Goal: Use online tool/utility: Utilize a website feature to perform a specific function

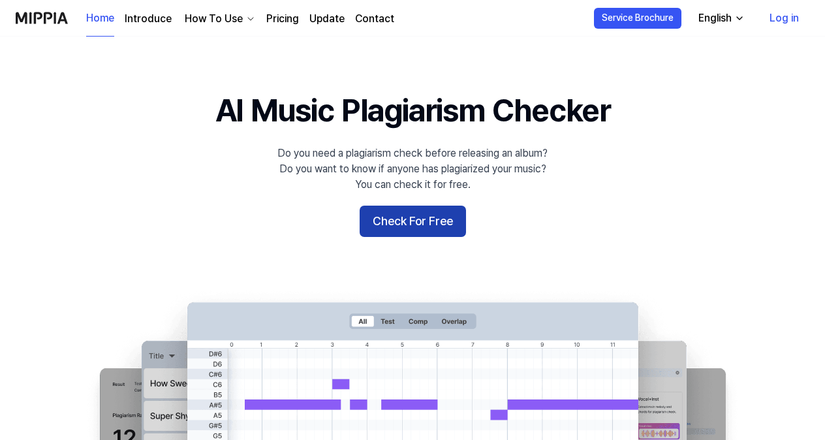
click at [413, 219] on button "Check For Free" at bounding box center [413, 221] width 106 height 31
click at [413, 225] on button "Check For Free" at bounding box center [413, 221] width 106 height 31
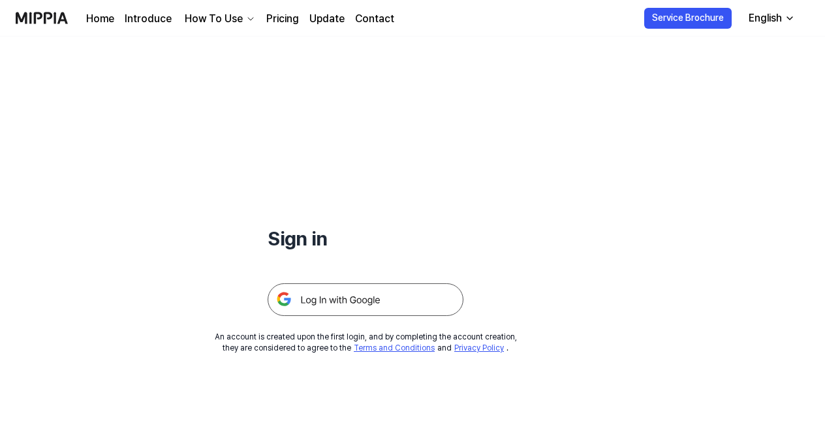
click at [413, 296] on img at bounding box center [366, 299] width 196 height 33
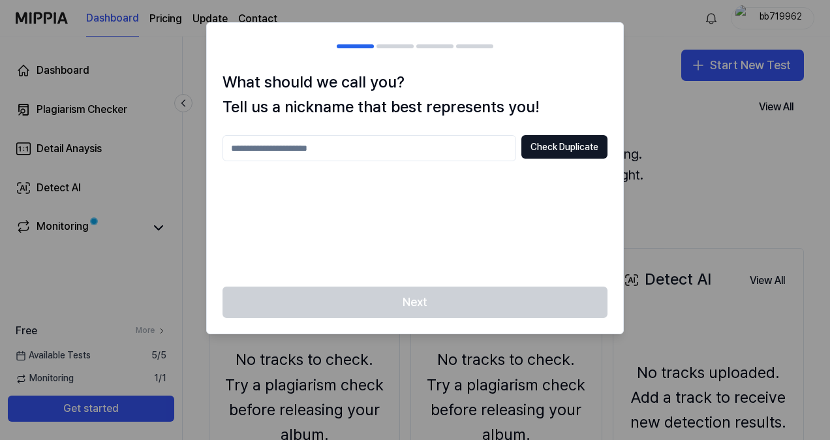
click at [683, 7] on div at bounding box center [415, 220] width 830 height 440
click at [372, 136] on input "text" at bounding box center [370, 148] width 294 height 26
click at [572, 148] on button "Check Duplicate" at bounding box center [565, 146] width 86 height 23
click at [315, 157] on input "***" at bounding box center [370, 148] width 294 height 26
type input "*"
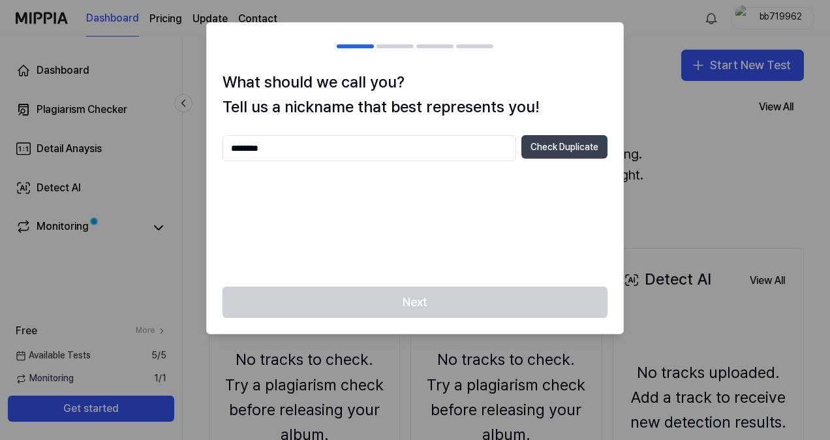
type input "********"
click at [566, 149] on button "Check Duplicate" at bounding box center [565, 146] width 86 height 23
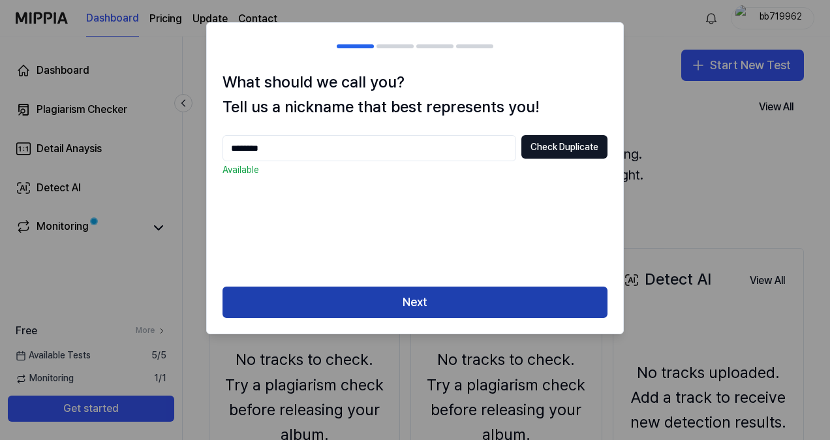
click at [439, 300] on button "Next" at bounding box center [415, 302] width 385 height 31
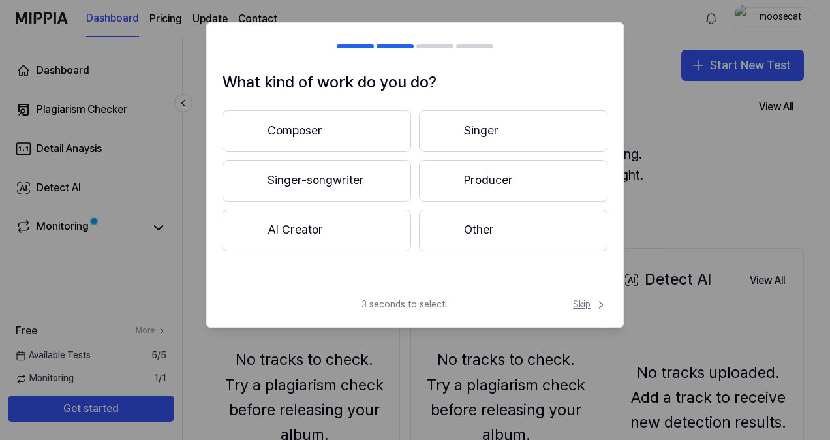
click at [592, 303] on span "Skip" at bounding box center [590, 304] width 35 height 13
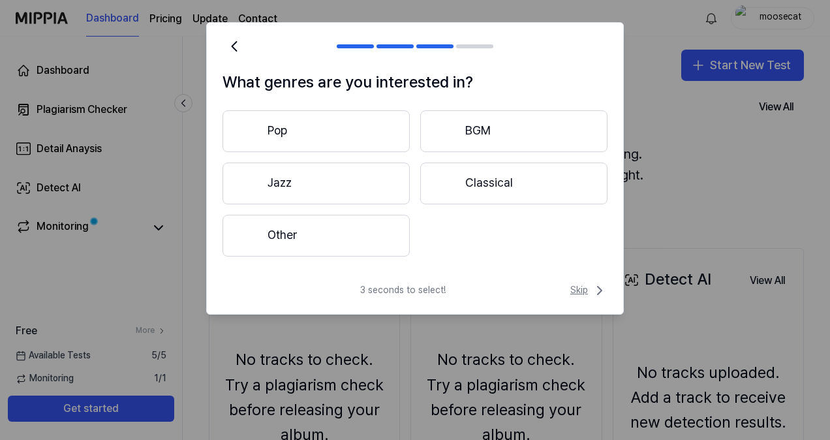
click at [587, 288] on span "Skip" at bounding box center [588, 291] width 37 height 16
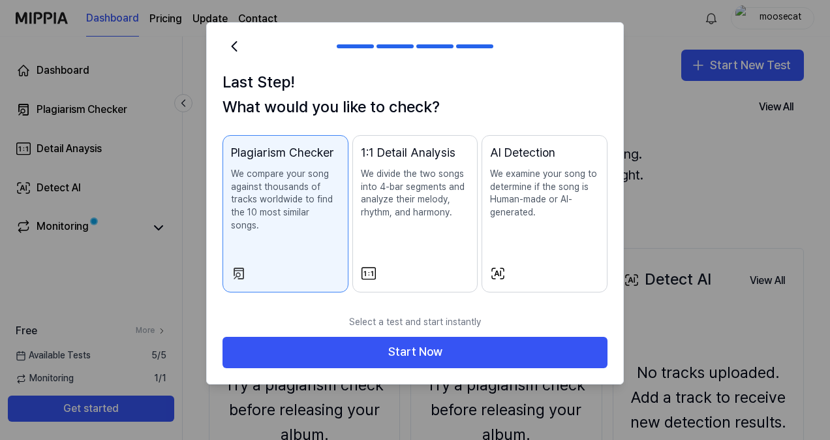
click at [268, 223] on div "Plagiarism Checker We compare your song against thousands of tracks worldwide t…" at bounding box center [285, 201] width 109 height 114
click at [266, 196] on p "We compare your song against thousands of tracks worldwide to find the 10 most …" at bounding box center [285, 200] width 109 height 64
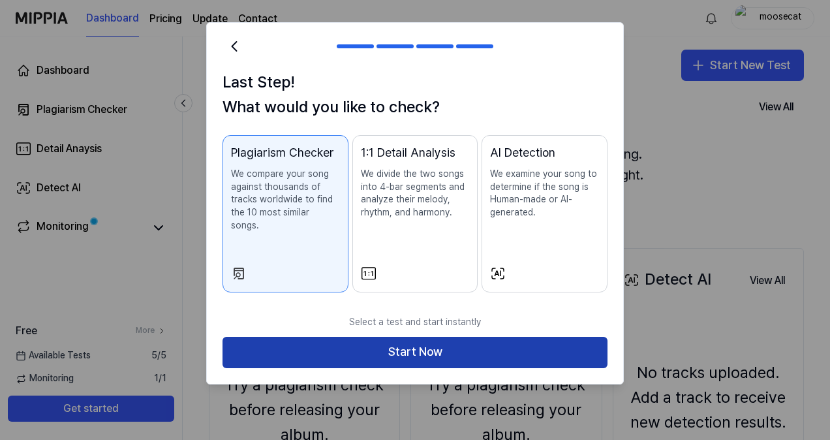
click at [399, 337] on button "Start Now" at bounding box center [415, 352] width 385 height 31
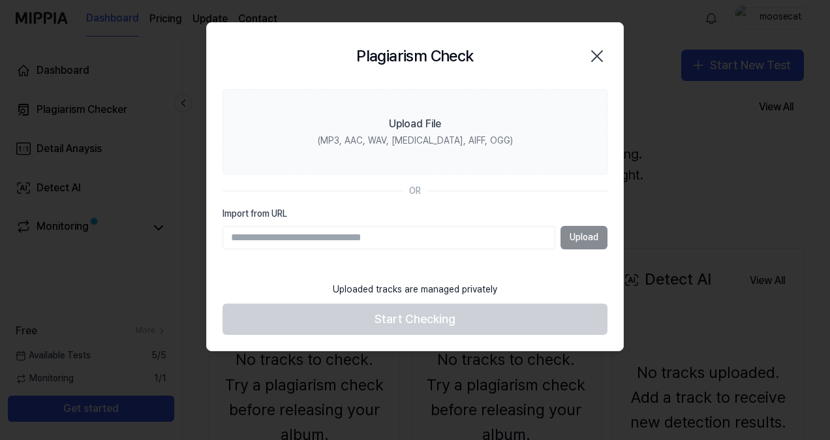
paste input "**********"
type input "**********"
click at [589, 238] on button "Upload" at bounding box center [584, 237] width 47 height 23
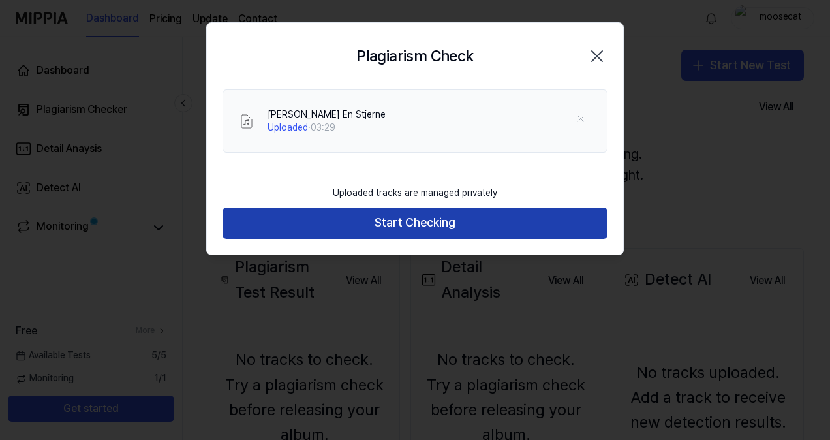
click at [507, 225] on button "Start Checking" at bounding box center [415, 223] width 385 height 31
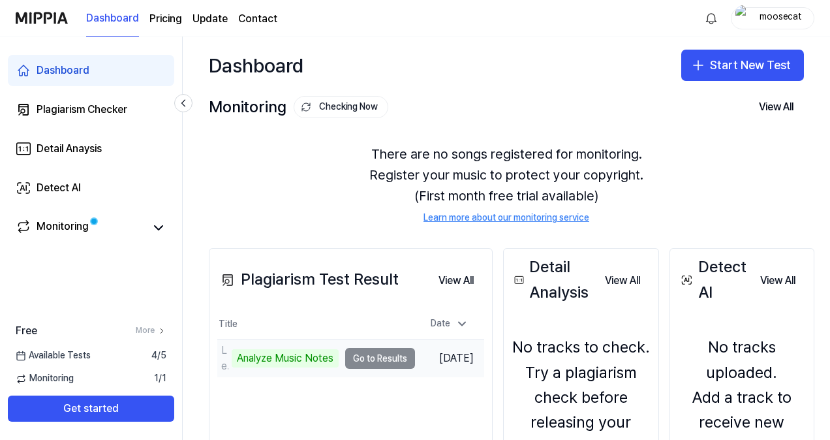
click at [386, 358] on td "Ledet Av En Stjerne Analyze Music Notes Go to Results" at bounding box center [316, 358] width 198 height 37
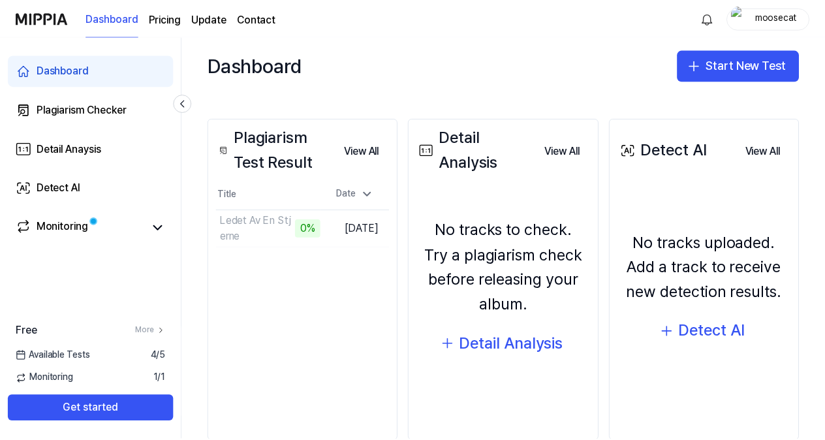
scroll to position [153, 0]
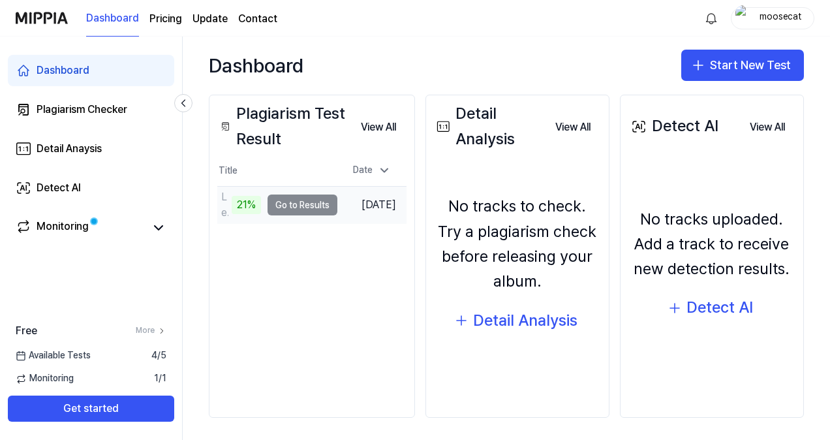
click at [278, 206] on td "Ledet Av En Stjerne 21% Go to Results" at bounding box center [277, 205] width 120 height 37
click at [324, 203] on td "Ledet Av En Stjerne 20% Go to Results" at bounding box center [278, 205] width 122 height 37
click at [324, 203] on td "Ledet Av En Stjerne 21% Go to Results" at bounding box center [277, 205] width 120 height 37
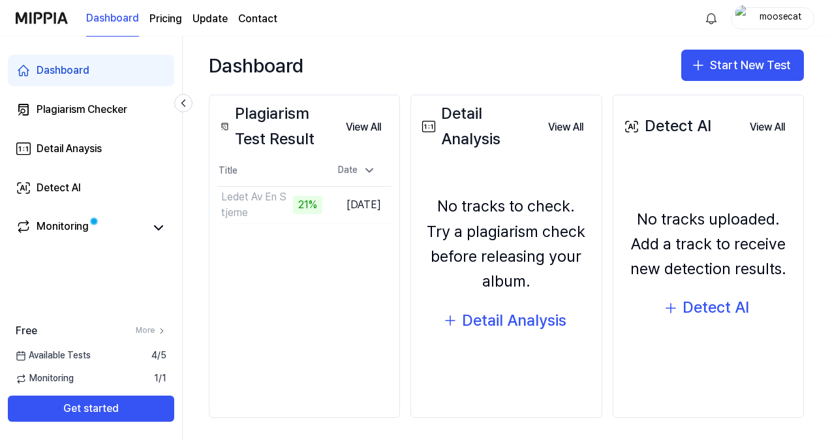
drag, startPoint x: 324, startPoint y: 203, endPoint x: 336, endPoint y: 226, distance: 26.0
click at [336, 226] on div "Plagiarism Test Result View All Plagiarism Test Result Title Date Ledet Av En S…" at bounding box center [304, 256] width 191 height 323
click at [298, 208] on button "Go to Results" at bounding box center [288, 205] width 70 height 21
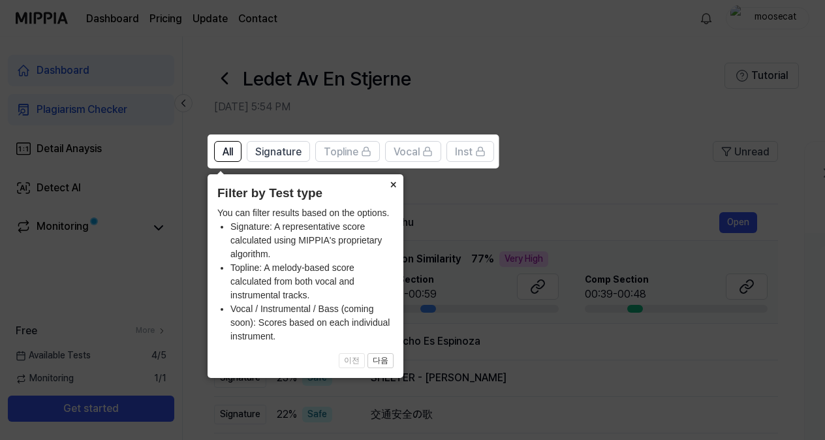
click at [392, 185] on button "×" at bounding box center [393, 183] width 21 height 18
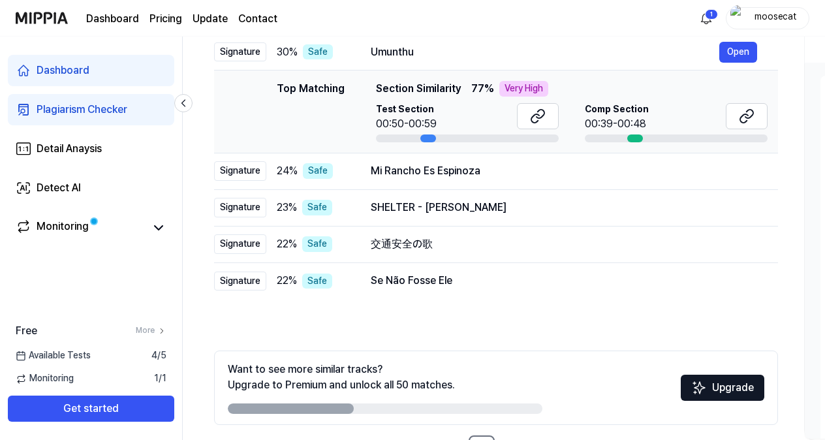
scroll to position [218, 0]
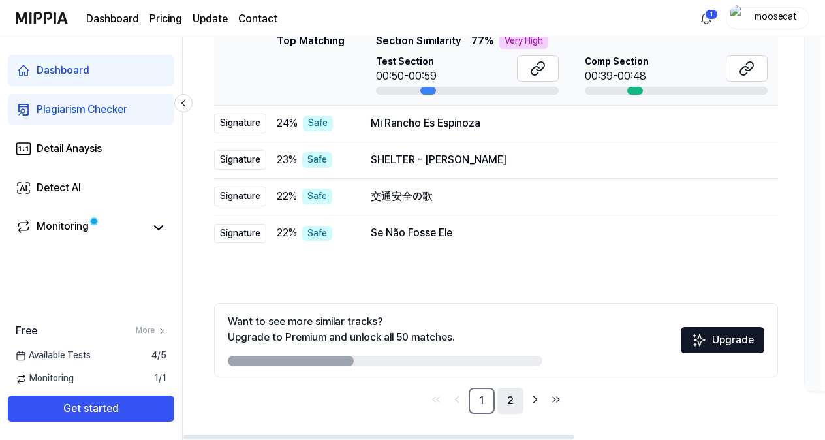
click at [507, 405] on link "2" at bounding box center [510, 401] width 26 height 26
